Goal: Task Accomplishment & Management: Use online tool/utility

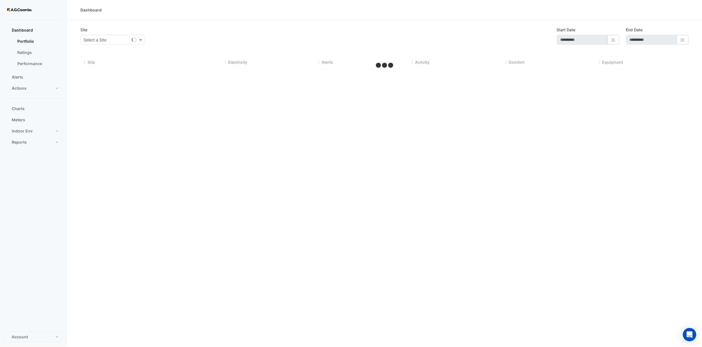
type input "**********"
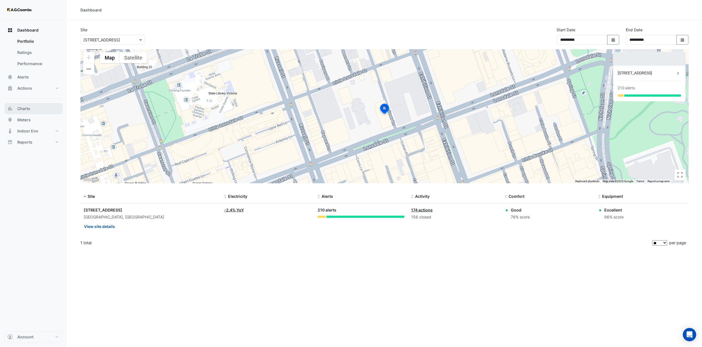
click at [24, 109] on span "Charts" at bounding box center [23, 109] width 13 height 6
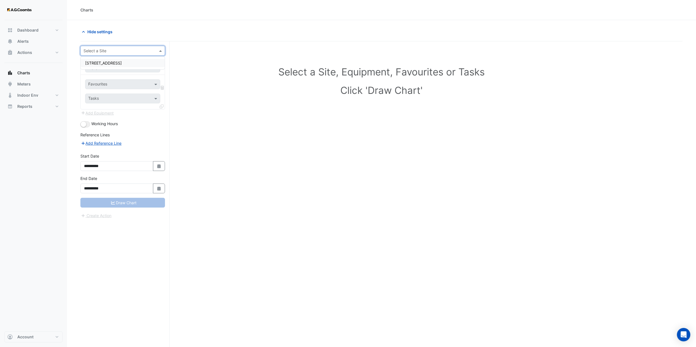
click at [123, 49] on input "text" at bounding box center [116, 51] width 67 height 6
click at [113, 61] on span "[STREET_ADDRESS]" at bounding box center [103, 63] width 37 height 5
click at [123, 71] on div "Equipment" at bounding box center [122, 68] width 75 height 10
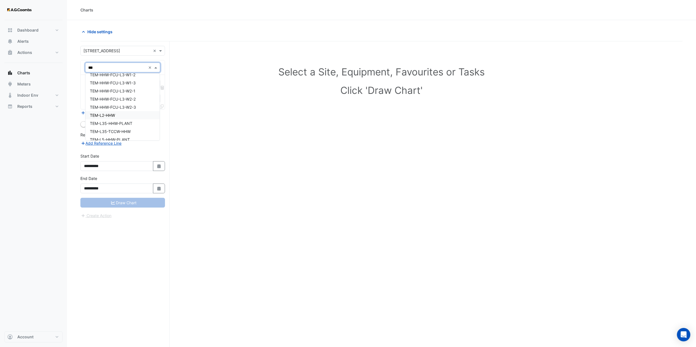
scroll to position [220, 0]
type input "*"
type input "******"
click at [121, 81] on div "PM-Boiler Plant" at bounding box center [122, 80] width 74 height 8
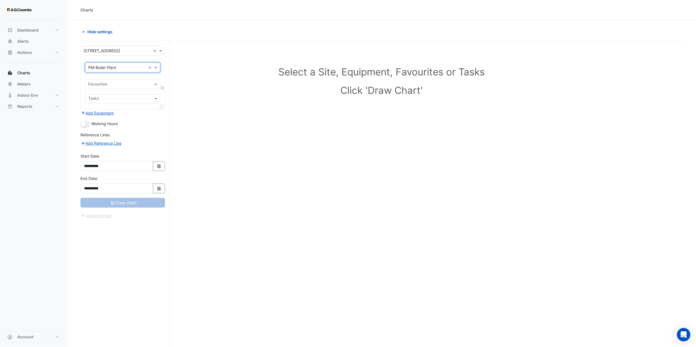
click at [107, 88] on div at bounding box center [118, 84] width 63 height 7
click at [117, 69] on input "text" at bounding box center [117, 68] width 58 height 6
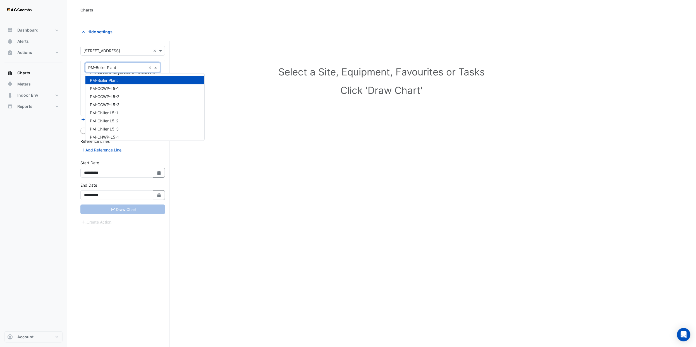
click at [127, 69] on input "text" at bounding box center [117, 68] width 58 height 6
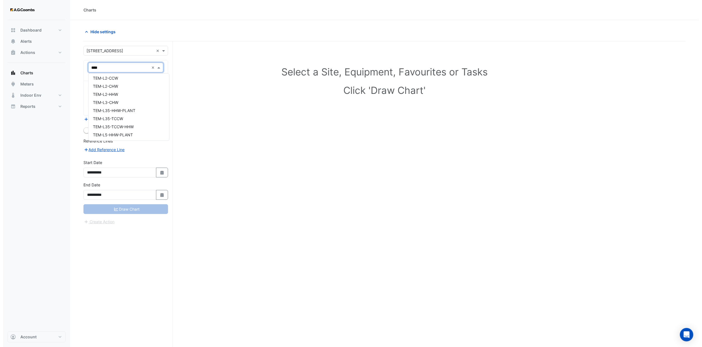
scroll to position [0, 0]
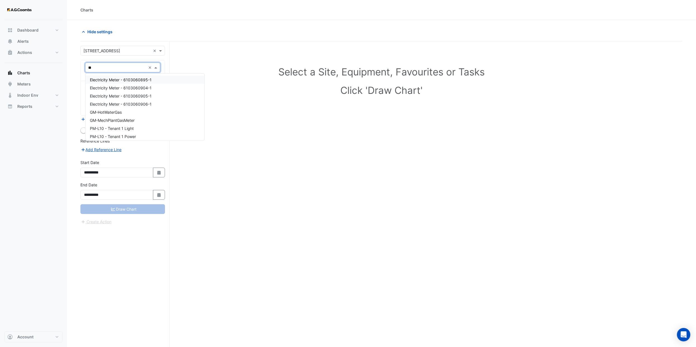
type input "*"
type input "*******"
click at [122, 86] on div "VAV-L04-E1-1" at bounding box center [124, 88] width 79 height 8
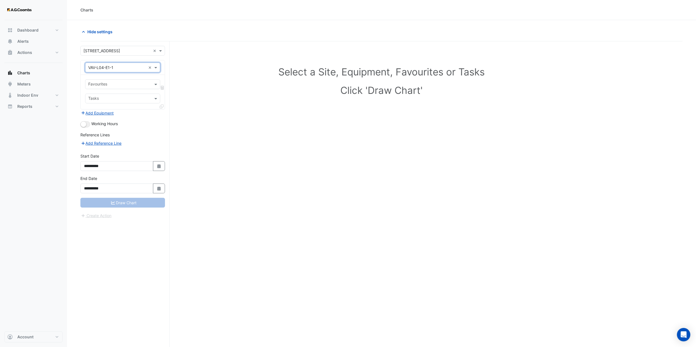
click at [122, 86] on input "text" at bounding box center [119, 85] width 63 height 6
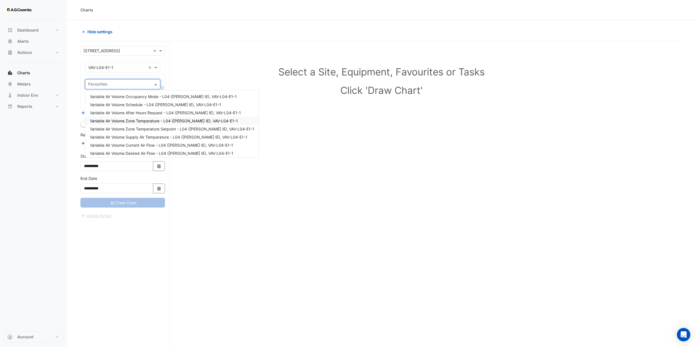
click at [145, 119] on span "Variable Air Volume Zone Temperature - L04 ([PERSON_NAME] IE), VAV-L04-E1-1" at bounding box center [164, 120] width 148 height 5
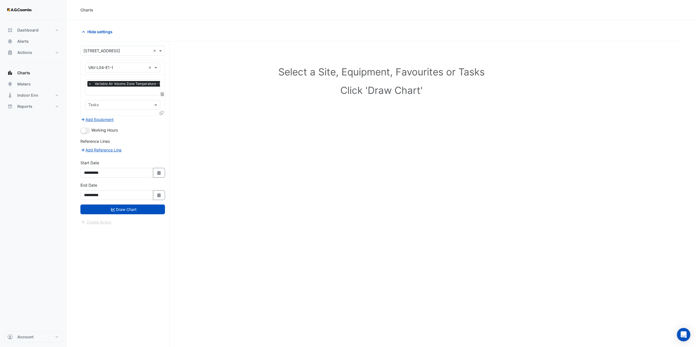
click at [161, 113] on icon at bounding box center [162, 113] width 4 height 4
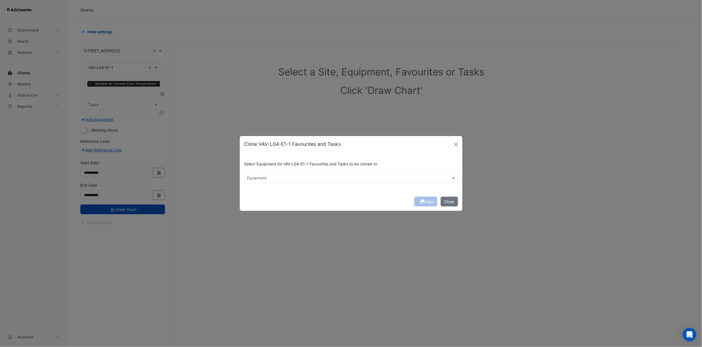
click at [286, 176] on input "text" at bounding box center [347, 179] width 201 height 6
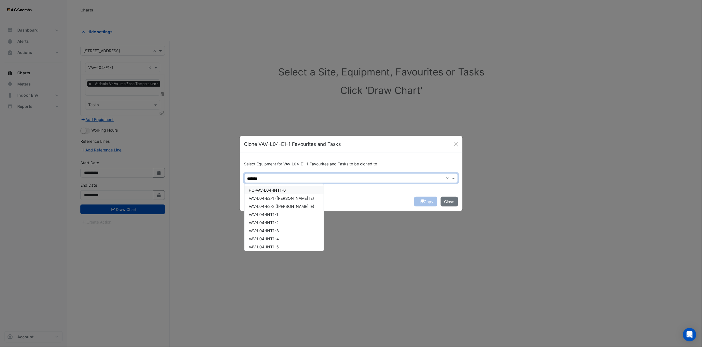
click at [284, 186] on div "HC-VAV-L04-INT1-6" at bounding box center [284, 190] width 79 height 8
click at [283, 196] on span "VAV-L04-E2-1 ([PERSON_NAME] IE)" at bounding box center [281, 198] width 65 height 5
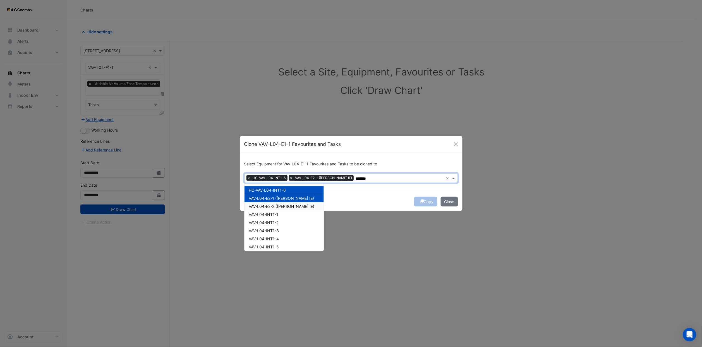
click at [281, 202] on div "VAV-L04-E2-2 ([PERSON_NAME] IE)" at bounding box center [284, 206] width 79 height 8
click at [278, 212] on span "VAV-L04-INT1-1" at bounding box center [264, 214] width 30 height 5
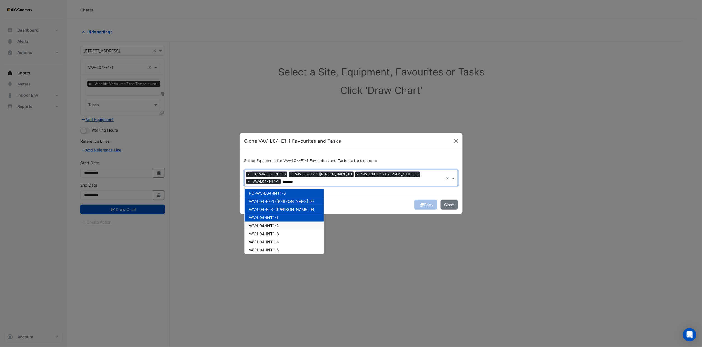
click at [277, 223] on span "VAV-L04-INT1-2" at bounding box center [264, 225] width 30 height 5
click at [277, 233] on span "VAV-L04-INT1-3" at bounding box center [264, 233] width 30 height 5
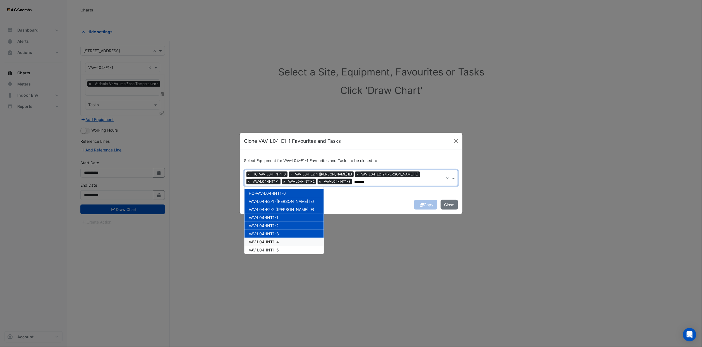
click at [276, 243] on span "VAV-L04-INT1-4" at bounding box center [264, 241] width 30 height 5
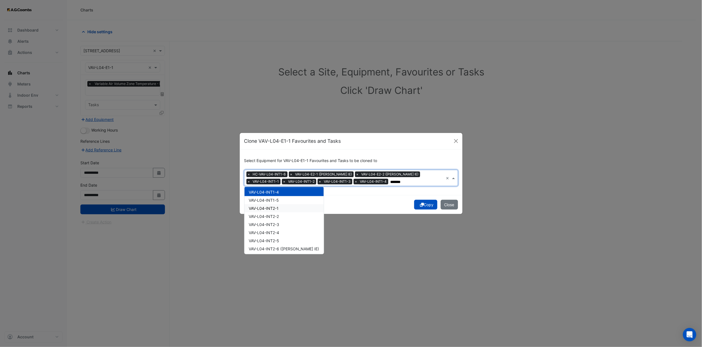
scroll to position [50, 0]
click at [273, 198] on span "VAV-L04-INT1-5" at bounding box center [264, 199] width 30 height 5
click at [273, 203] on div "VAV-L04-INT1-5" at bounding box center [284, 199] width 79 height 8
click at [273, 205] on span "VAV-L04-INT2-1" at bounding box center [264, 207] width 30 height 5
click at [270, 198] on span "VAV-L04-INT1-5" at bounding box center [264, 199] width 30 height 5
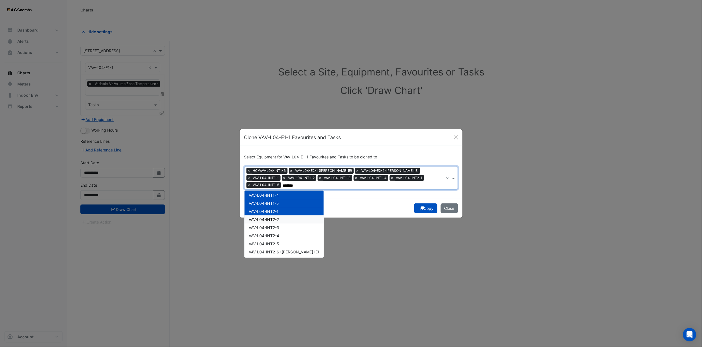
click at [271, 217] on span "VAV-L04-INT2-2" at bounding box center [264, 219] width 30 height 5
click at [271, 229] on span "VAV-L04-INT2-3" at bounding box center [264, 227] width 30 height 5
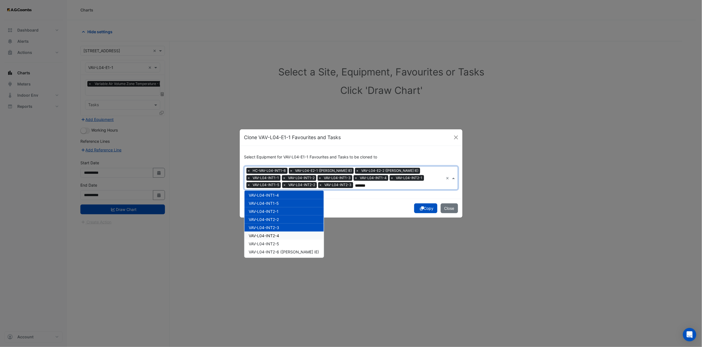
click at [271, 235] on span "VAV-L04-INT2-4" at bounding box center [264, 235] width 30 height 5
click at [271, 241] on span "VAV-L04-INT2-5" at bounding box center [264, 243] width 30 height 5
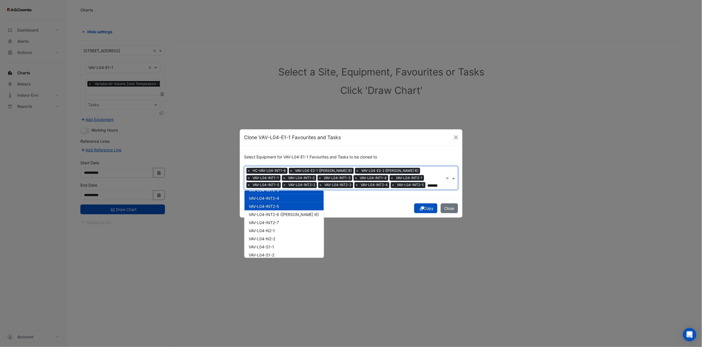
scroll to position [92, 0]
click at [276, 208] on span "VAV-L04-INT2-6 ([PERSON_NAME] IE)" at bounding box center [284, 209] width 70 height 5
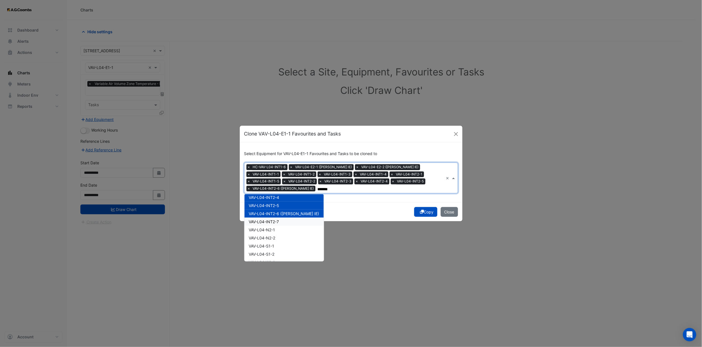
click at [273, 217] on div "VAV-L04-INT2-7" at bounding box center [284, 221] width 79 height 8
click at [270, 227] on span "VAV-L04-N2-1" at bounding box center [262, 229] width 26 height 5
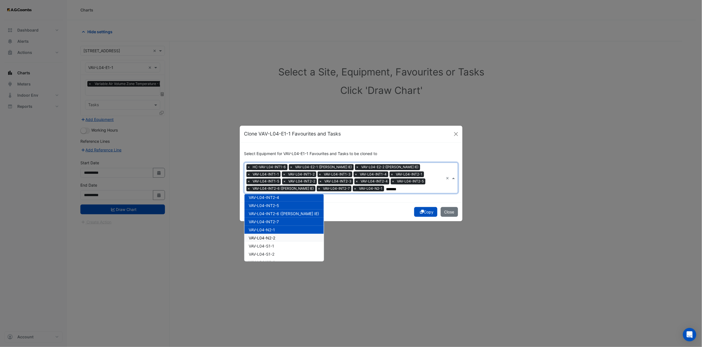
click at [269, 239] on span "VAV-L04-N2-2" at bounding box center [262, 237] width 27 height 5
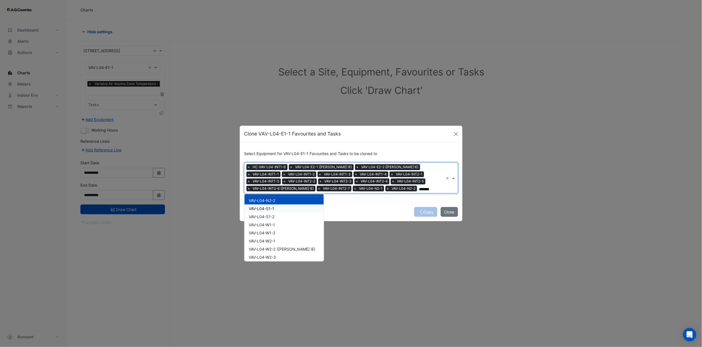
click at [272, 207] on span "VAV-L04-S1-1" at bounding box center [261, 208] width 25 height 5
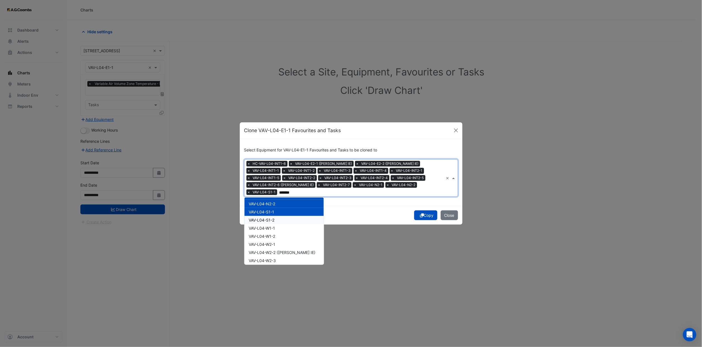
click at [272, 217] on span "VAV-L04-S1-2" at bounding box center [262, 219] width 26 height 5
click at [271, 231] on div "VAV-L04-W1-1" at bounding box center [284, 228] width 79 height 8
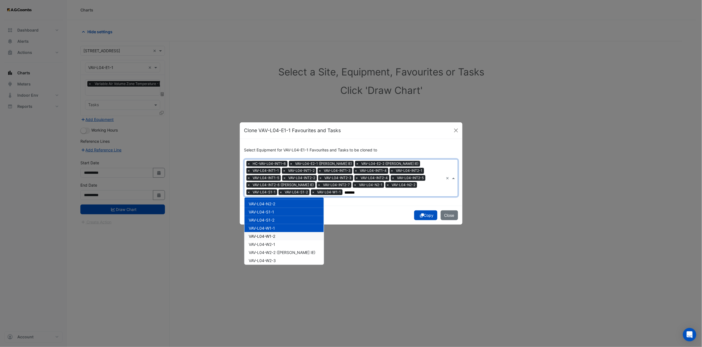
click at [271, 238] on span "VAV-L04-W1-2" at bounding box center [262, 236] width 27 height 5
click at [271, 242] on span "VAV-L04-W2-1" at bounding box center [262, 244] width 27 height 5
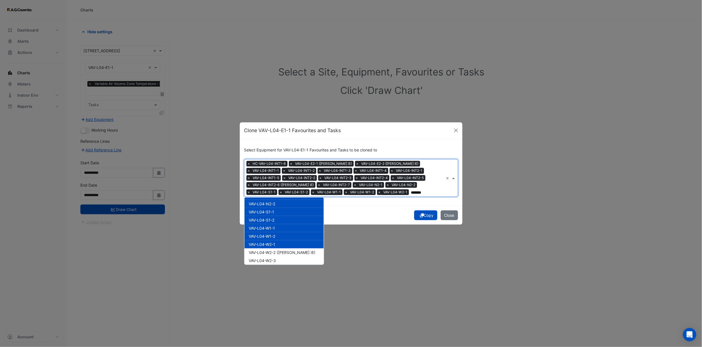
click at [272, 246] on span "VAV-L04-W2-1" at bounding box center [262, 244] width 27 height 5
click at [272, 249] on div "VAV-L04-W2-2 ([PERSON_NAME] IE)" at bounding box center [284, 252] width 79 height 8
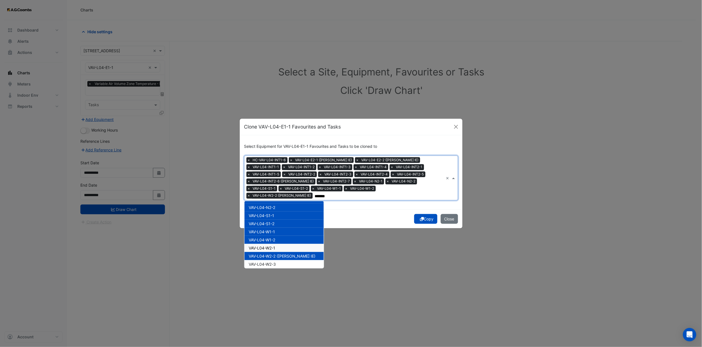
click at [271, 245] on span "VAV-L04-W2-1" at bounding box center [262, 247] width 27 height 5
click at [269, 262] on span "VAV-L04-W2-3" at bounding box center [262, 264] width 27 height 5
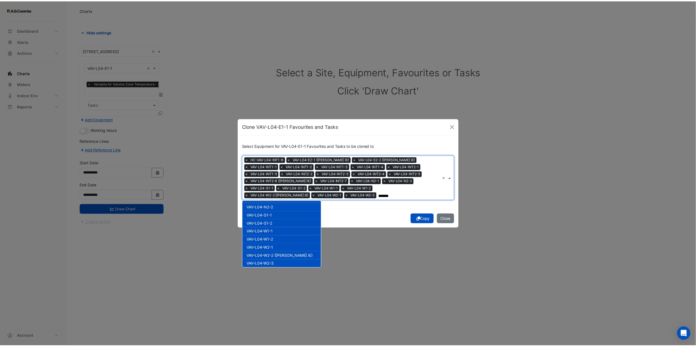
scroll to position [131, 0]
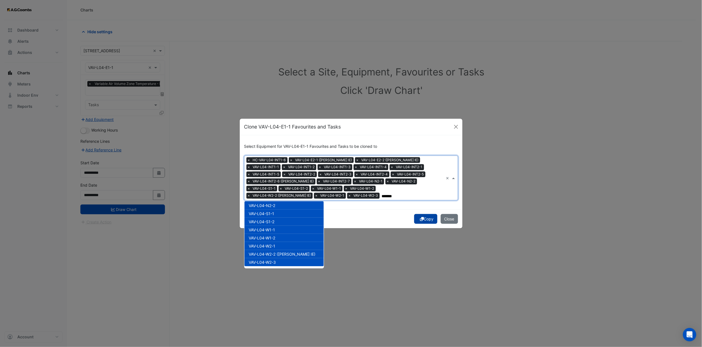
type input "*******"
click at [422, 218] on button "Copy" at bounding box center [425, 219] width 23 height 10
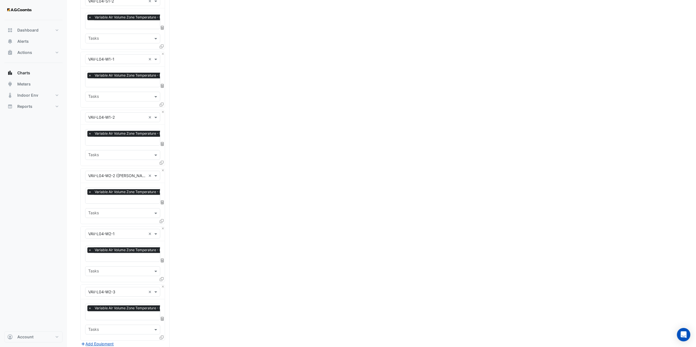
scroll to position [1283, 0]
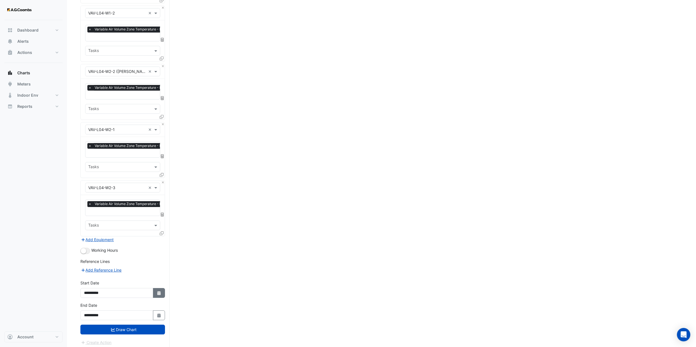
click at [164, 291] on button "Select Date" at bounding box center [159, 293] width 12 height 10
select select "*"
select select "****"
click at [100, 259] on div "19" at bounding box center [98, 260] width 9 height 9
type input "**********"
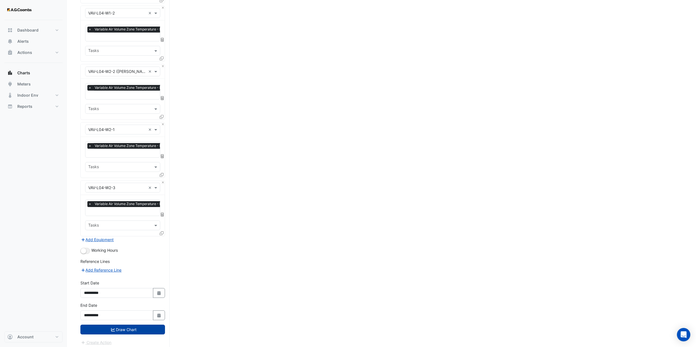
click at [143, 327] on button "Draw Chart" at bounding box center [122, 329] width 85 height 10
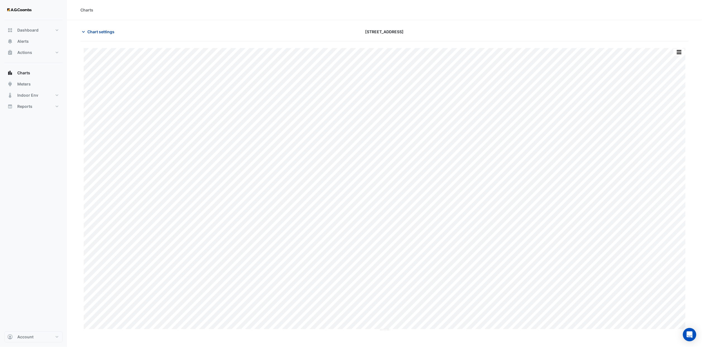
click at [109, 33] on span "Chart settings" at bounding box center [100, 32] width 27 height 6
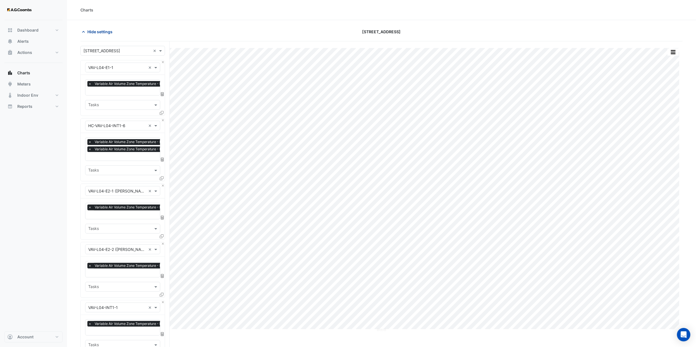
click at [109, 32] on span "Hide settings" at bounding box center [99, 32] width 25 height 6
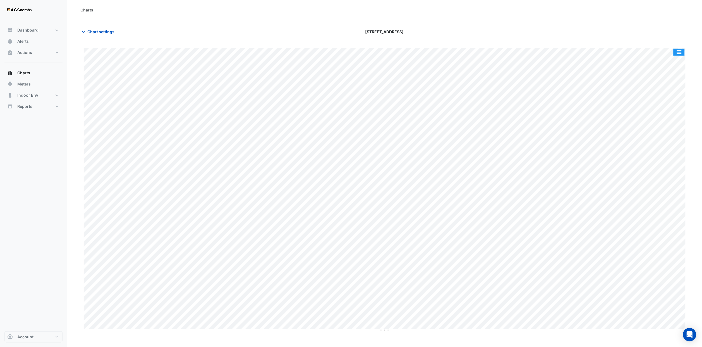
click at [676, 50] on button "button" at bounding box center [679, 52] width 11 height 7
click at [673, 140] on div "Export CSV - Pivot" at bounding box center [667, 138] width 33 height 13
click at [680, 51] on button "button" at bounding box center [679, 52] width 11 height 7
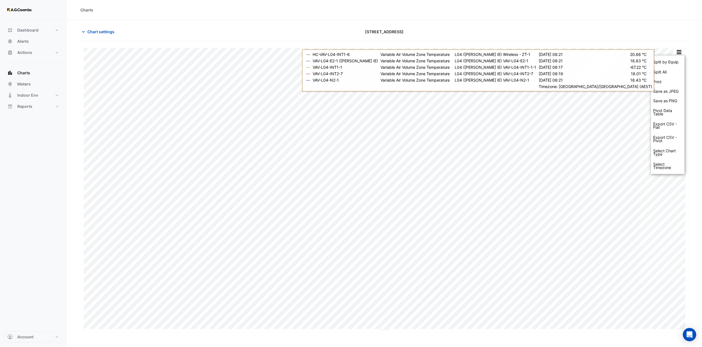
click at [651, 44] on div "Split by Equip Split All Print Save as JPEG Save as PNG Pivot Data Table Export…" at bounding box center [384, 186] width 608 height 290
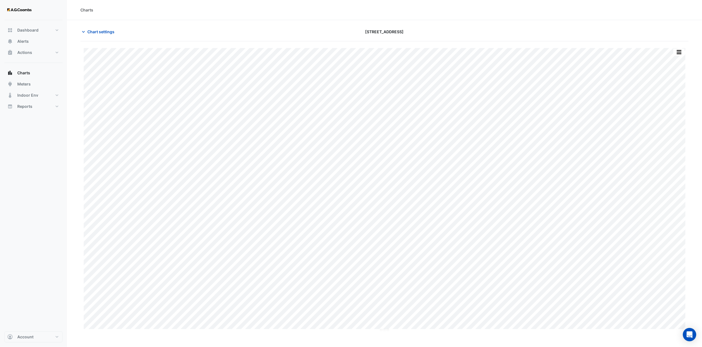
click at [679, 48] on div "Split by Equip Split All Print Save as JPEG Save as PNG Pivot Data Table Export…" at bounding box center [679, 52] width 12 height 8
click at [680, 50] on button "button" at bounding box center [679, 52] width 11 height 7
click at [671, 139] on div "Export CSV - Pivot" at bounding box center [667, 138] width 33 height 13
click at [101, 31] on span "Chart settings" at bounding box center [100, 32] width 27 height 6
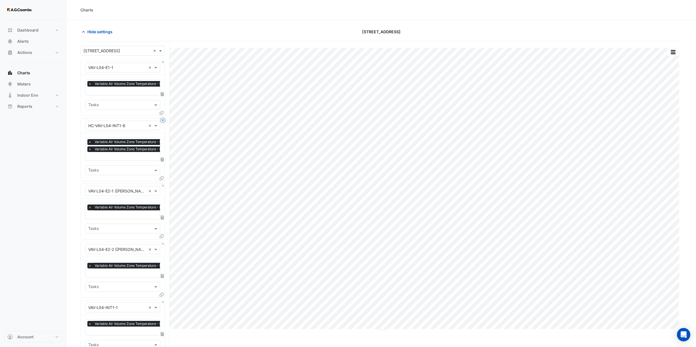
click at [163, 119] on button "Close" at bounding box center [163, 120] width 4 height 4
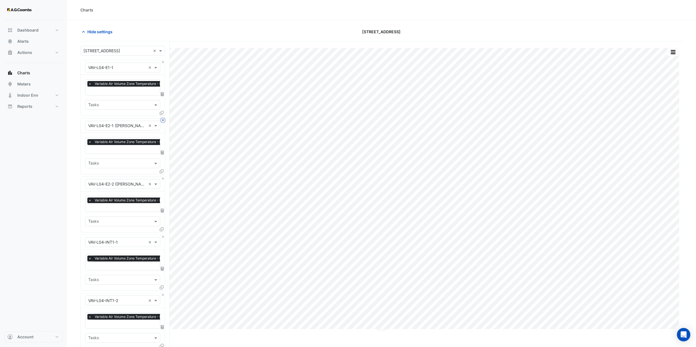
click at [163, 119] on button "Close" at bounding box center [163, 120] width 4 height 4
click at [163, 177] on button "Close" at bounding box center [163, 179] width 4 height 4
click at [163, 119] on button "Close" at bounding box center [163, 120] width 4 height 4
click at [163, 177] on button "Close" at bounding box center [163, 179] width 4 height 4
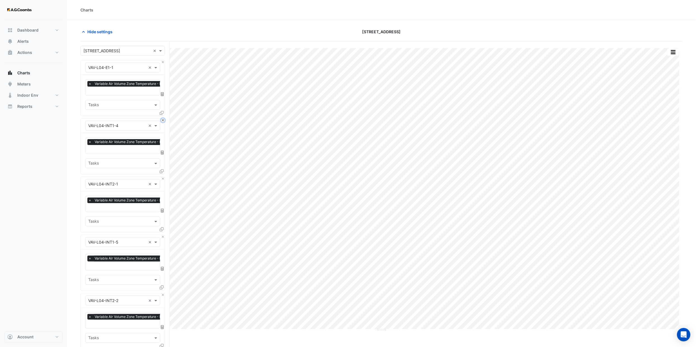
click at [163, 119] on button "Close" at bounding box center [163, 120] width 4 height 4
click at [163, 177] on button "Close" at bounding box center [163, 179] width 4 height 4
click at [163, 119] on button "Close" at bounding box center [163, 120] width 4 height 4
click at [163, 177] on button "Close" at bounding box center [163, 179] width 4 height 4
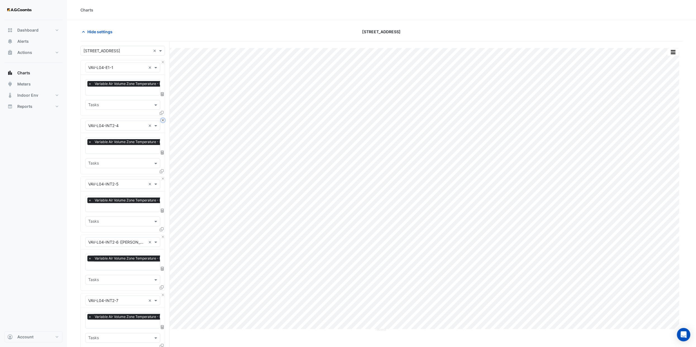
click at [163, 119] on button "Close" at bounding box center [163, 120] width 4 height 4
click at [163, 177] on button "Close" at bounding box center [163, 179] width 4 height 4
click at [163, 119] on button "Close" at bounding box center [163, 120] width 4 height 4
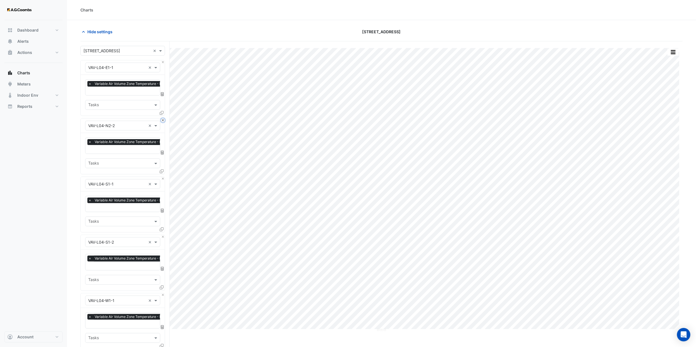
click at [163, 119] on button "Close" at bounding box center [163, 120] width 4 height 4
click at [163, 177] on button "Close" at bounding box center [163, 179] width 4 height 4
click at [163, 119] on button "Close" at bounding box center [163, 120] width 4 height 4
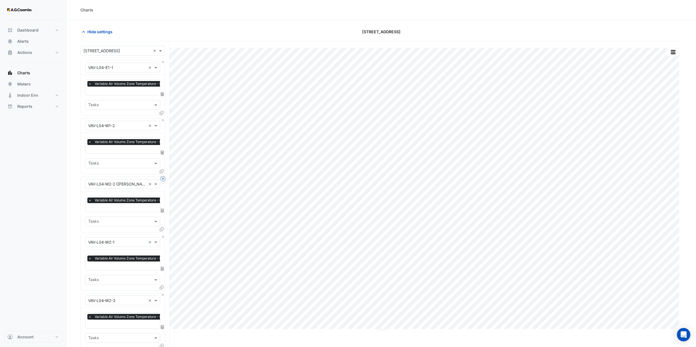
click at [163, 177] on button "Close" at bounding box center [163, 179] width 4 height 4
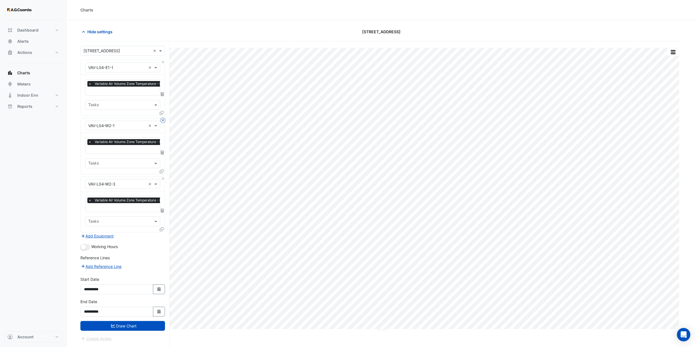
click at [163, 119] on button "Close" at bounding box center [163, 120] width 4 height 4
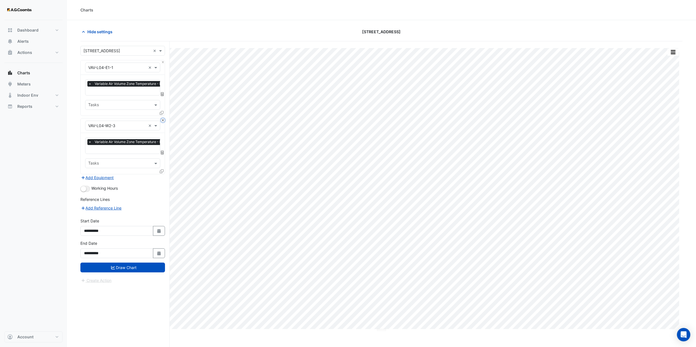
click at [163, 119] on button "Close" at bounding box center [163, 120] width 4 height 4
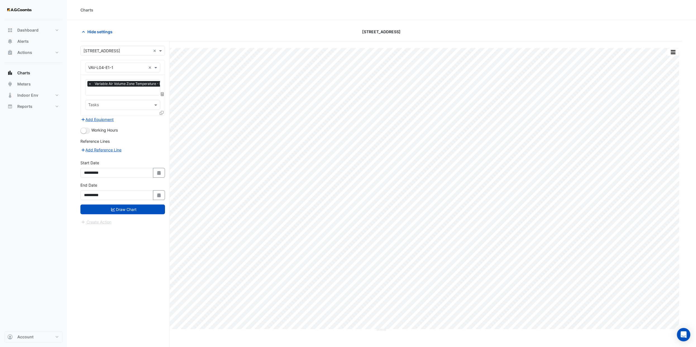
click at [126, 62] on div "Equipment × VAV-L04-E1-1 ×" at bounding box center [123, 67] width 84 height 15
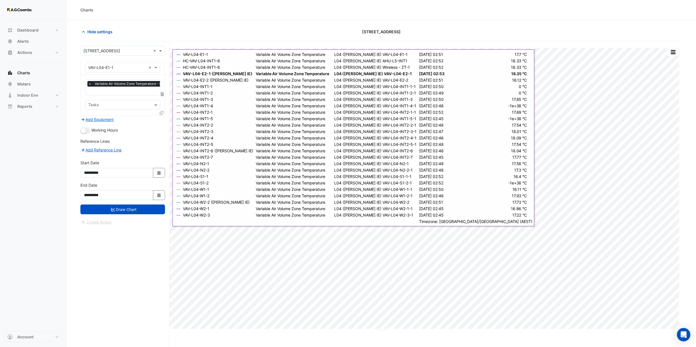
click at [163, 112] on icon at bounding box center [162, 113] width 4 height 4
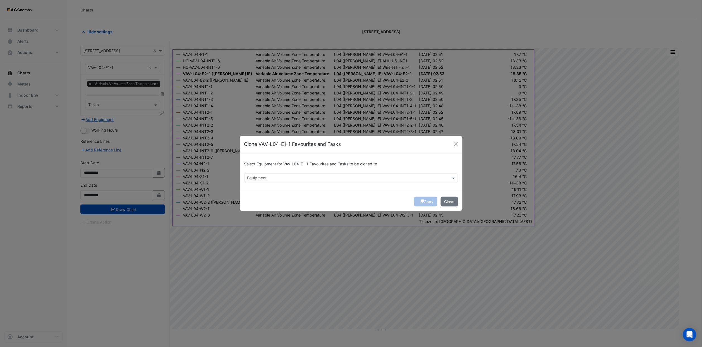
click at [300, 176] on input "text" at bounding box center [347, 179] width 201 height 6
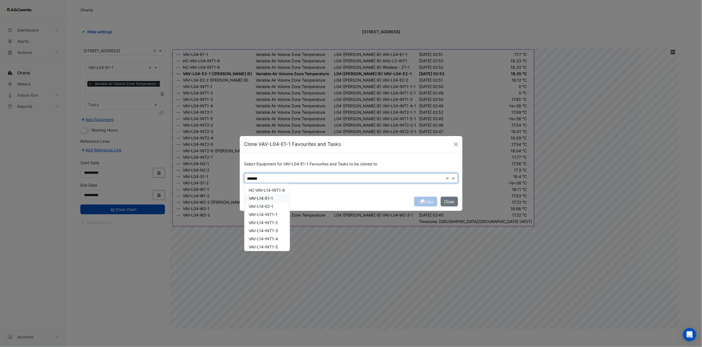
click at [276, 196] on div "VAV-L14-E1-1" at bounding box center [267, 198] width 45 height 8
click at [275, 200] on div "VAV-L14-E1-1" at bounding box center [267, 198] width 45 height 8
click at [275, 201] on div "VAV-L14-E1-1" at bounding box center [267, 198] width 45 height 8
click at [269, 205] on span "VAV-L14-E2-1" at bounding box center [261, 206] width 25 height 5
click at [269, 210] on div "VAV-L14-INT1-1" at bounding box center [267, 214] width 45 height 8
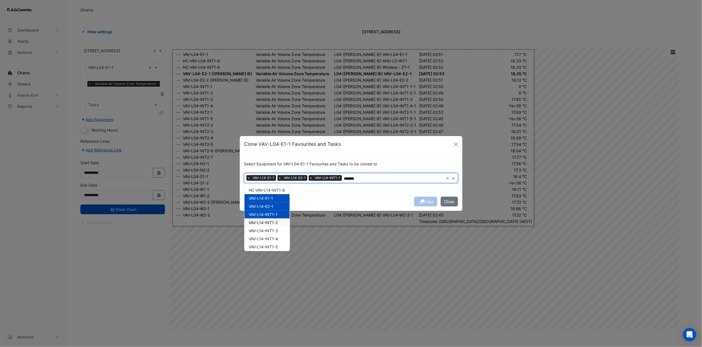
click at [269, 219] on div "VAV-L14-INT1-2" at bounding box center [267, 222] width 45 height 8
click at [269, 228] on span "VAV-L14-INT1-3" at bounding box center [263, 230] width 29 height 5
click at [270, 240] on span "VAV-L14-INT1-4" at bounding box center [263, 238] width 29 height 5
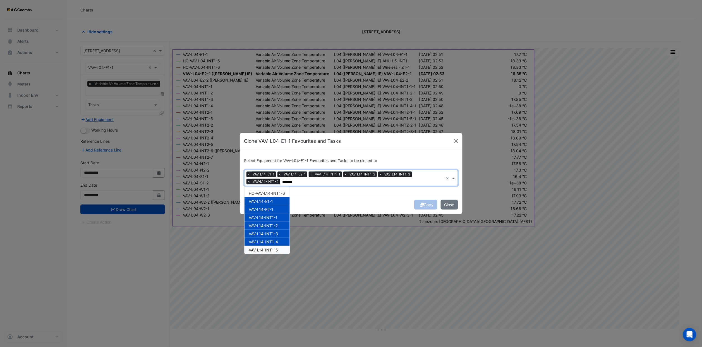
click at [270, 250] on span "VAV-L14-INT1-5" at bounding box center [263, 249] width 29 height 5
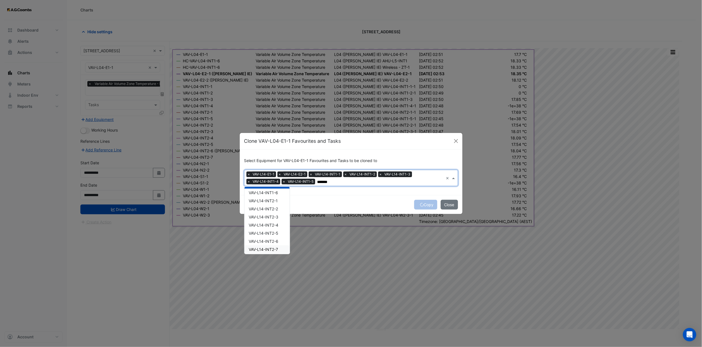
scroll to position [66, 0]
click at [265, 193] on span "VAV-L14-INT1-6" at bounding box center [263, 192] width 29 height 5
click at [265, 200] on span "VAV-L14-INT2-1" at bounding box center [263, 200] width 29 height 5
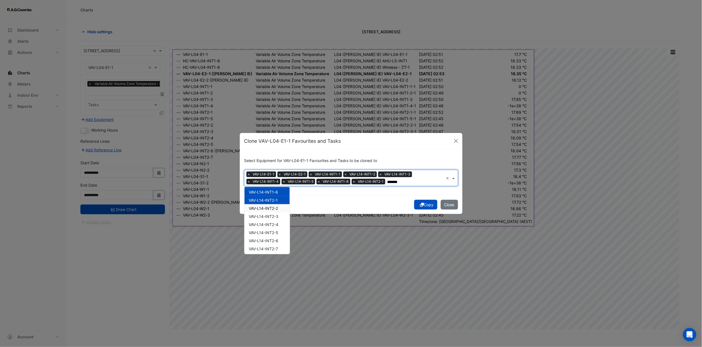
click at [265, 210] on div "VAV-L14-INT2-2" at bounding box center [267, 208] width 45 height 8
click at [266, 217] on span "VAV-L14-INT2-3" at bounding box center [264, 216] width 30 height 5
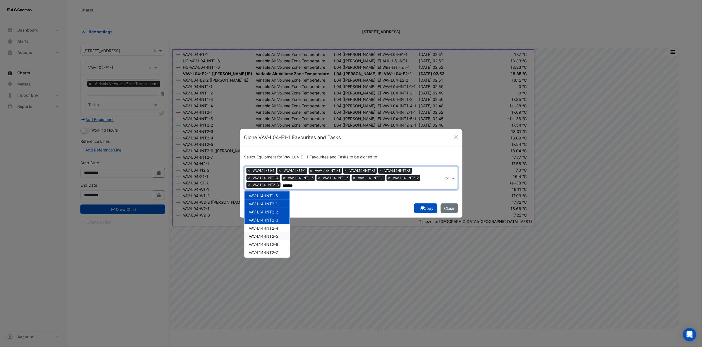
click at [266, 232] on div "VAV-L14-INT2-5" at bounding box center [267, 236] width 45 height 8
click at [267, 248] on div "VAV-L14-INT2-7" at bounding box center [267, 252] width 45 height 8
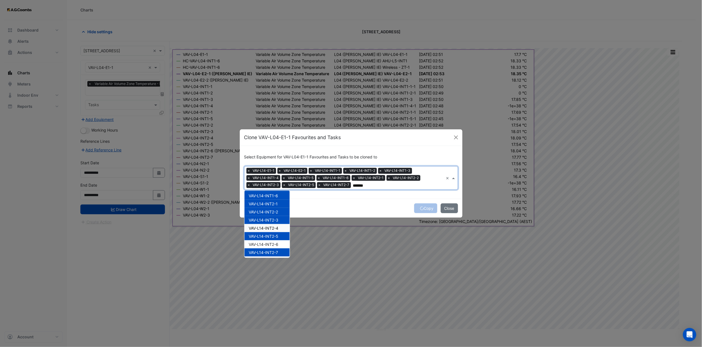
click at [266, 226] on span "VAV-L14-INT2-4" at bounding box center [264, 228] width 30 height 5
click at [267, 242] on span "VAV-L14-INT2-6" at bounding box center [264, 244] width 30 height 5
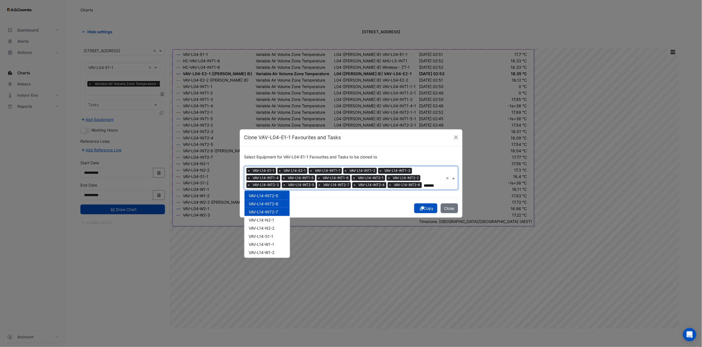
scroll to position [107, 0]
click at [267, 217] on span "VAV-L14-N2-1" at bounding box center [261, 219] width 25 height 5
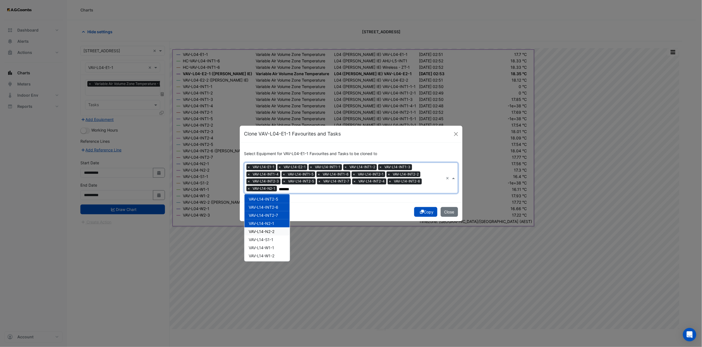
click at [267, 227] on div "VAV-L14-N2-2" at bounding box center [267, 231] width 45 height 8
click at [267, 235] on div "VAV-L14-S1-1" at bounding box center [267, 239] width 45 height 8
click at [267, 243] on div "VAV-L14-W1-1" at bounding box center [267, 247] width 45 height 8
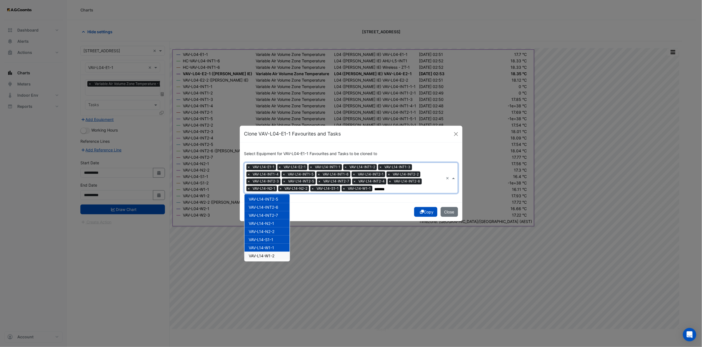
click at [266, 252] on div "VAV-L14-W1-2" at bounding box center [267, 256] width 45 height 8
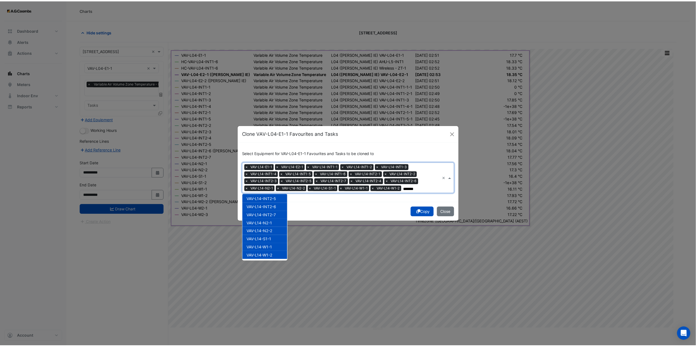
scroll to position [131, 0]
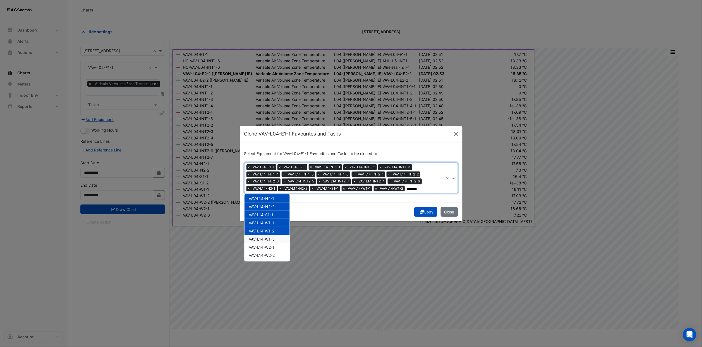
click at [265, 238] on span "VAV-L14-W1-3" at bounding box center [262, 238] width 26 height 5
click at [265, 245] on span "VAV-L14-W2-1" at bounding box center [262, 247] width 26 height 5
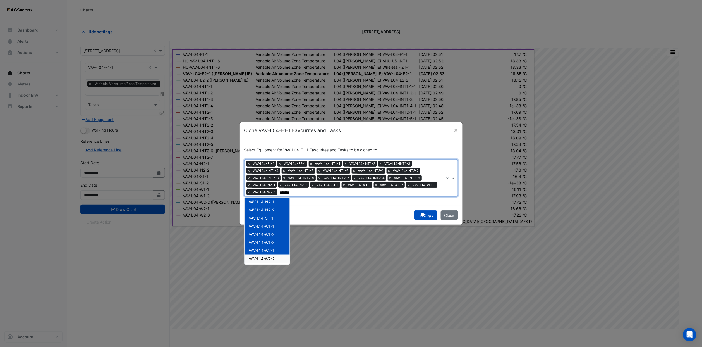
click at [265, 258] on span "VAV-L14-W2-2" at bounding box center [262, 258] width 26 height 5
type input "*******"
click at [427, 216] on div "Copy Close" at bounding box center [351, 214] width 223 height 19
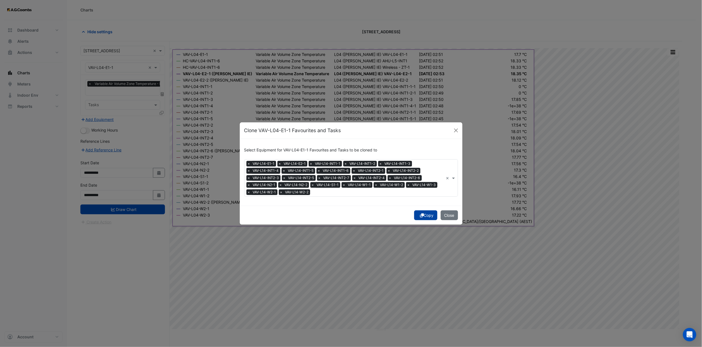
click at [420, 216] on icon "submit" at bounding box center [422, 215] width 4 height 4
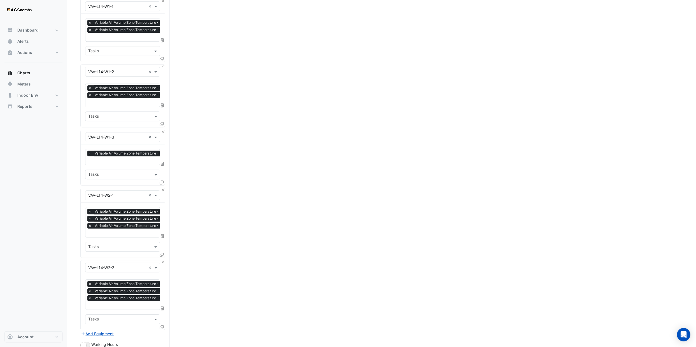
scroll to position [1317, 0]
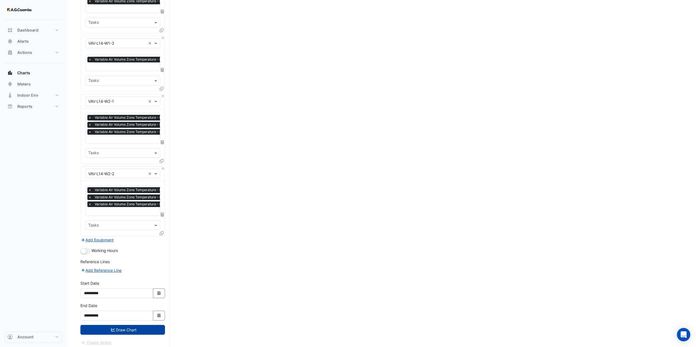
click at [136, 325] on button "Draw Chart" at bounding box center [122, 330] width 85 height 10
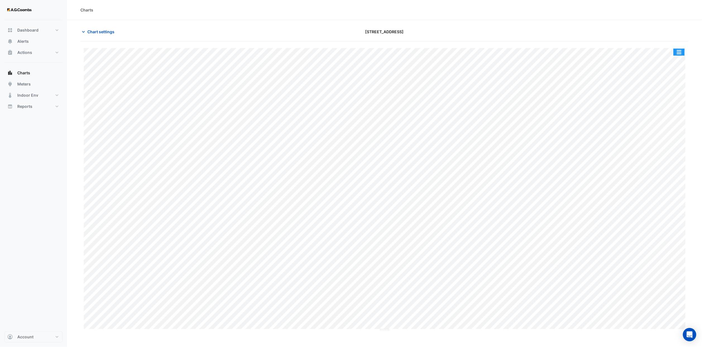
click at [678, 51] on button "button" at bounding box center [679, 52] width 11 height 7
click at [678, 140] on div "Export CSV - Pivot" at bounding box center [667, 138] width 33 height 13
